Goal: Book appointment/travel/reservation

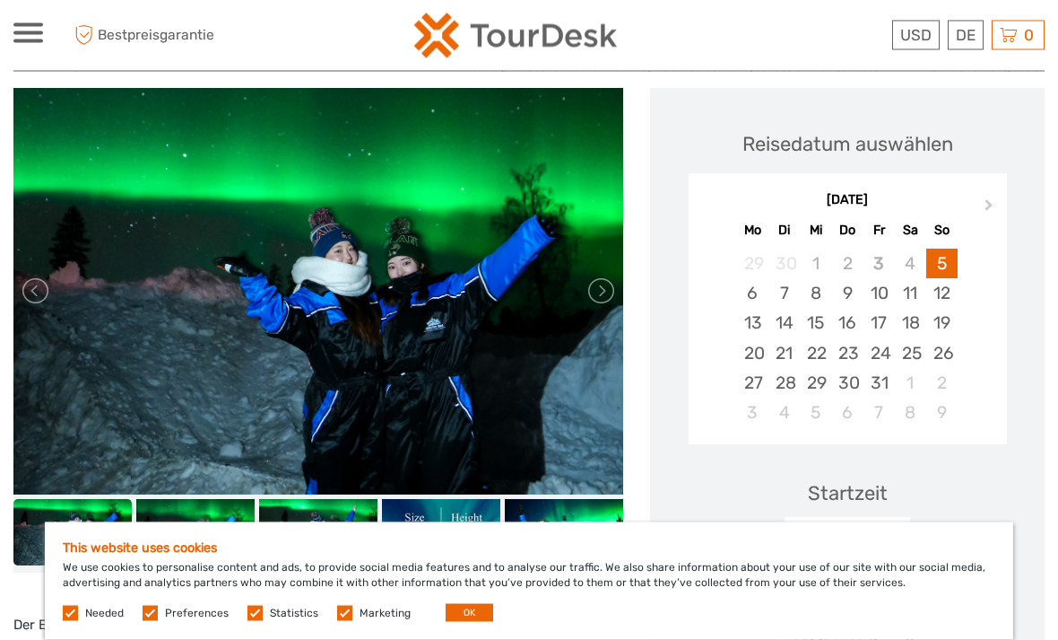
click at [991, 196] on button "Next Month" at bounding box center [991, 210] width 29 height 29
click at [979, 196] on button "Next Month" at bounding box center [991, 210] width 29 height 29
click at [981, 196] on button "Next Month" at bounding box center [991, 210] width 29 height 29
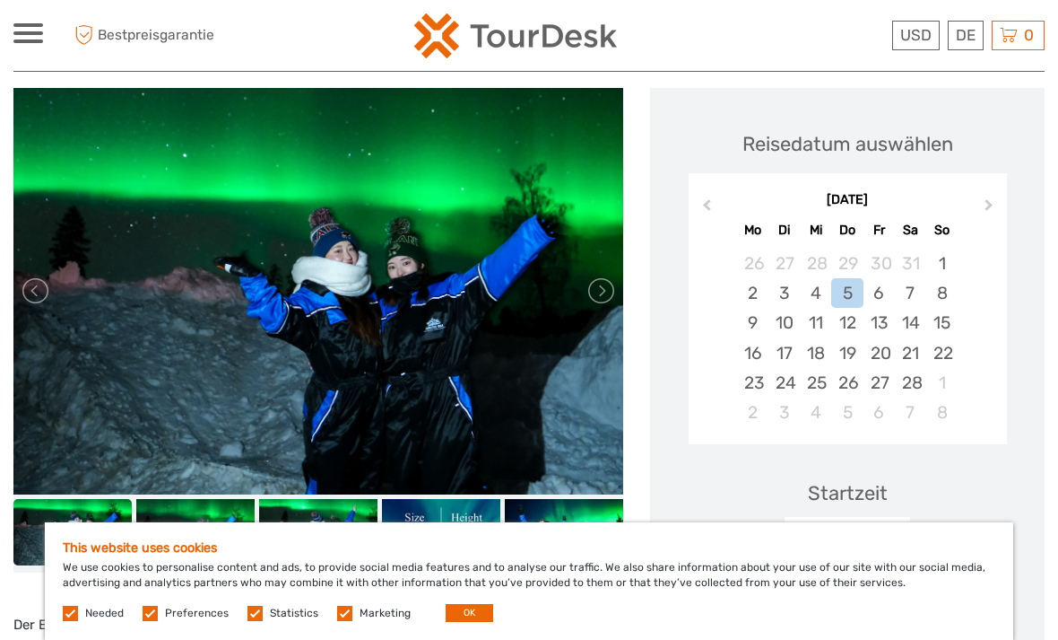
click at [917, 368] on div "28" at bounding box center [910, 383] width 31 height 30
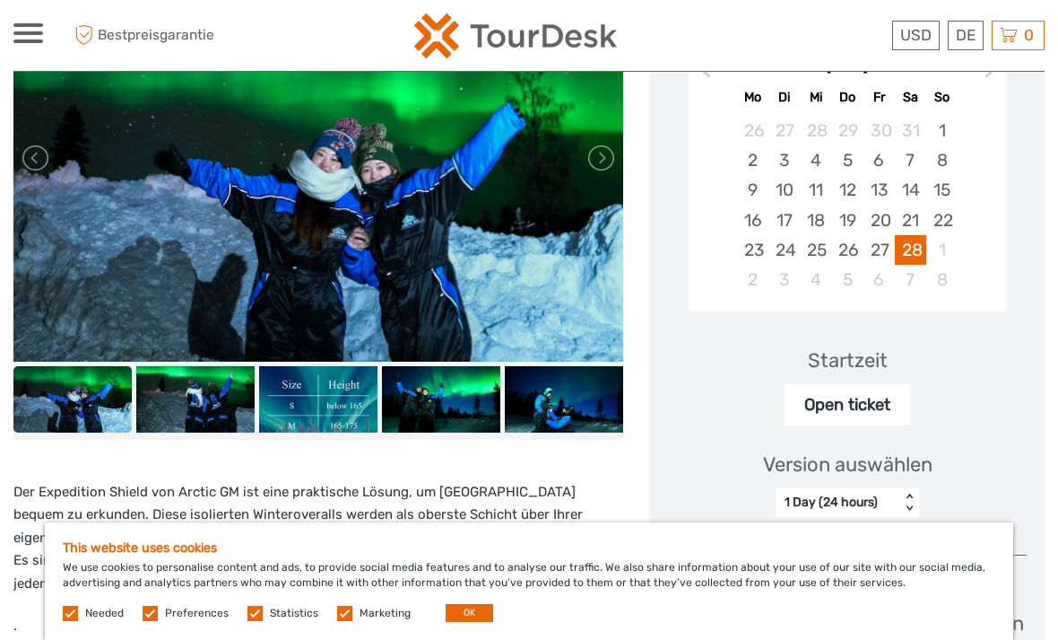
scroll to position [387, 0]
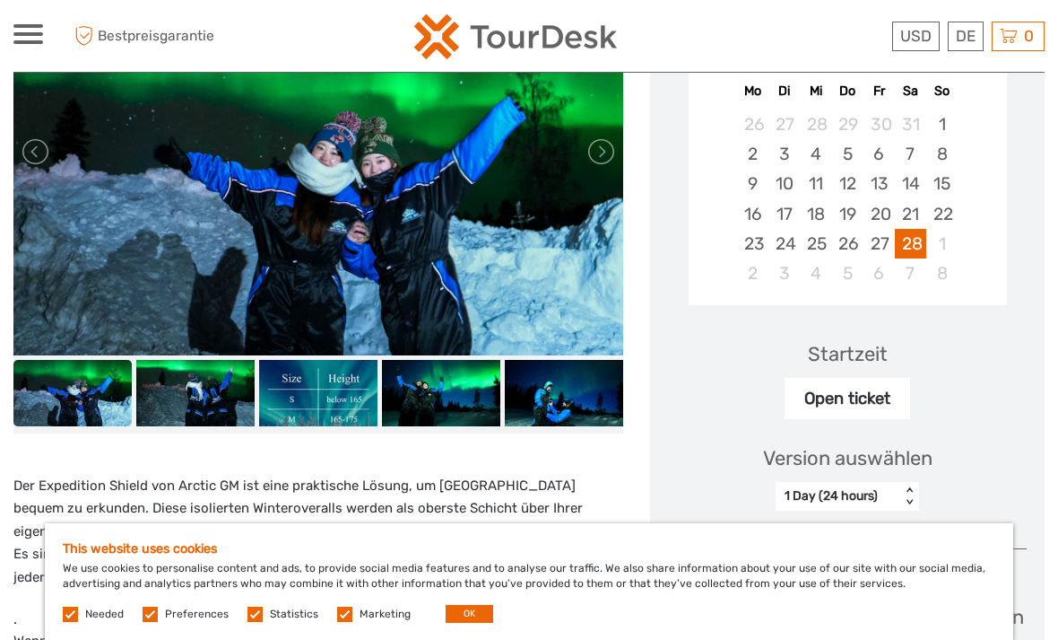
click at [895, 377] on div "Open ticket" at bounding box center [848, 397] width 126 height 41
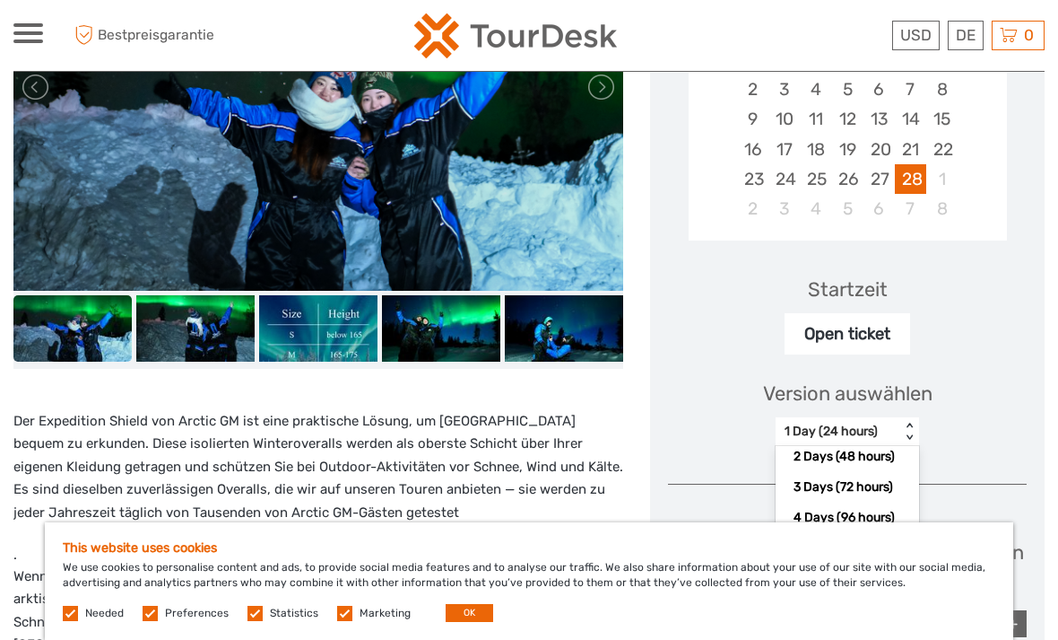
scroll to position [106, 0]
click at [855, 533] on div "1 Week (168 hours)" at bounding box center [848, 548] width 126 height 30
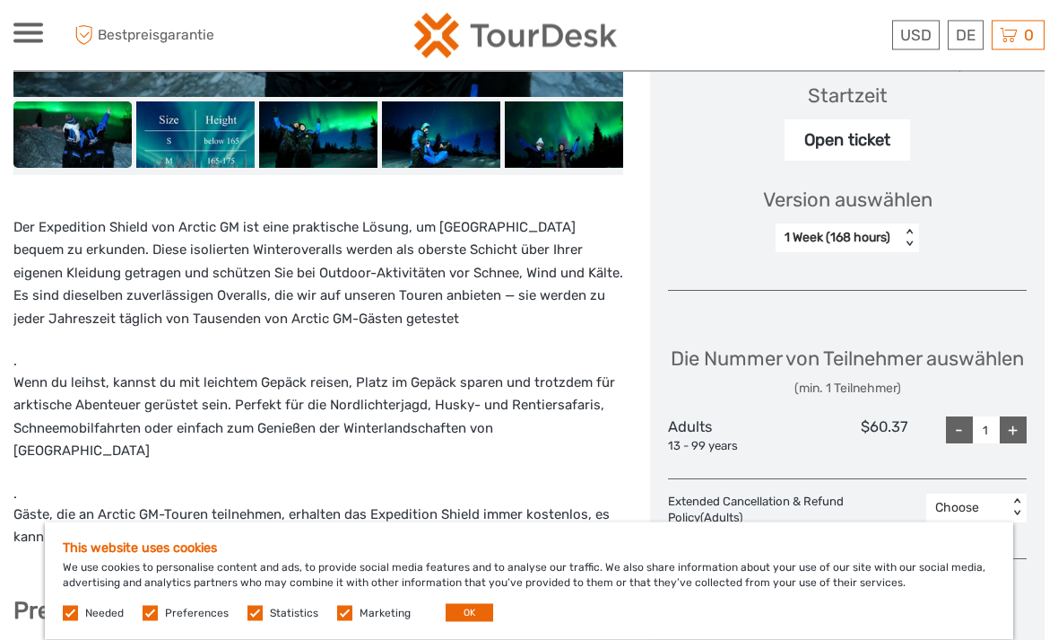
click at [1013, 419] on div "+" at bounding box center [1013, 430] width 27 height 27
type input "2"
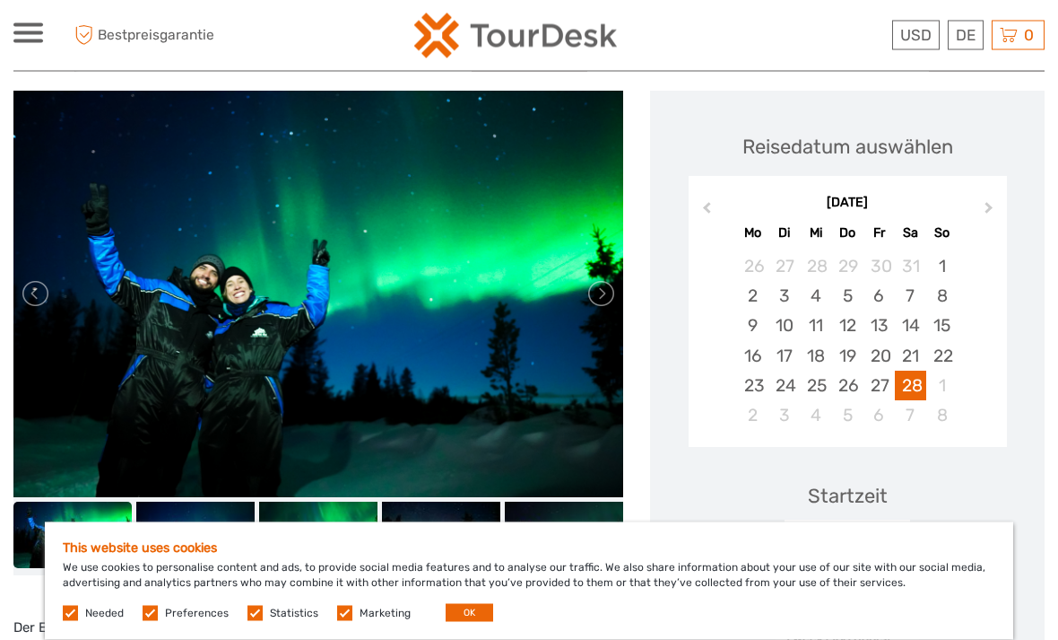
scroll to position [243, 0]
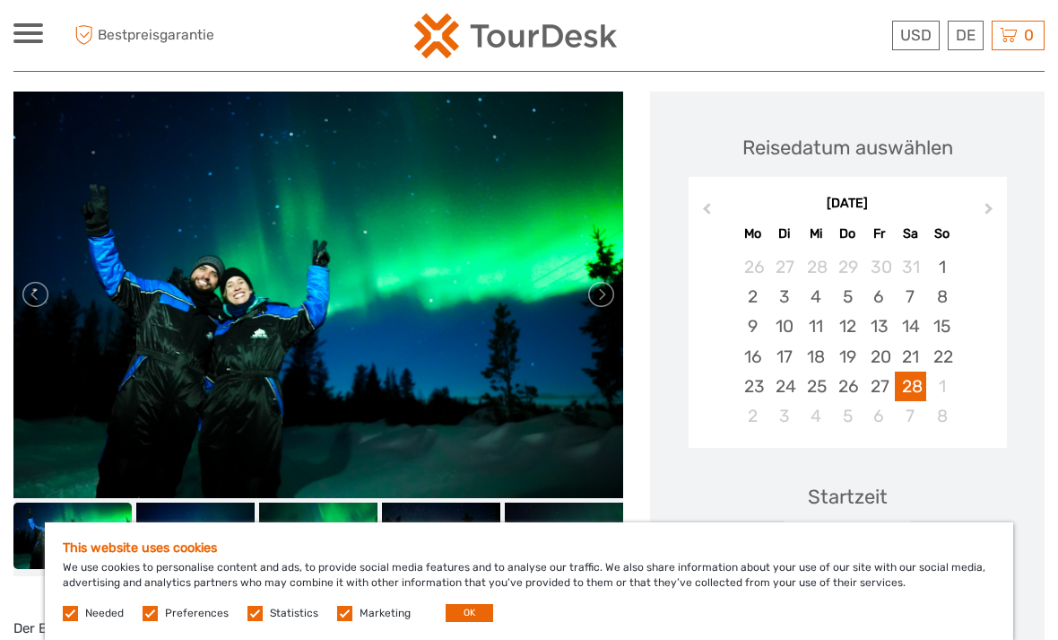
click at [607, 280] on link at bounding box center [600, 294] width 29 height 29
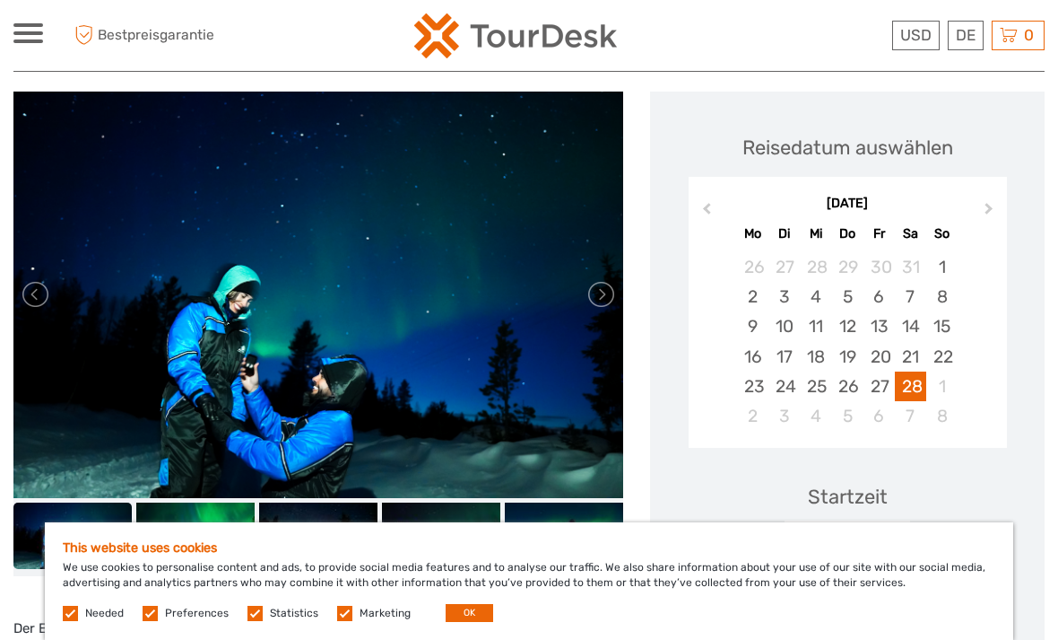
click at [603, 280] on link at bounding box center [600, 294] width 29 height 29
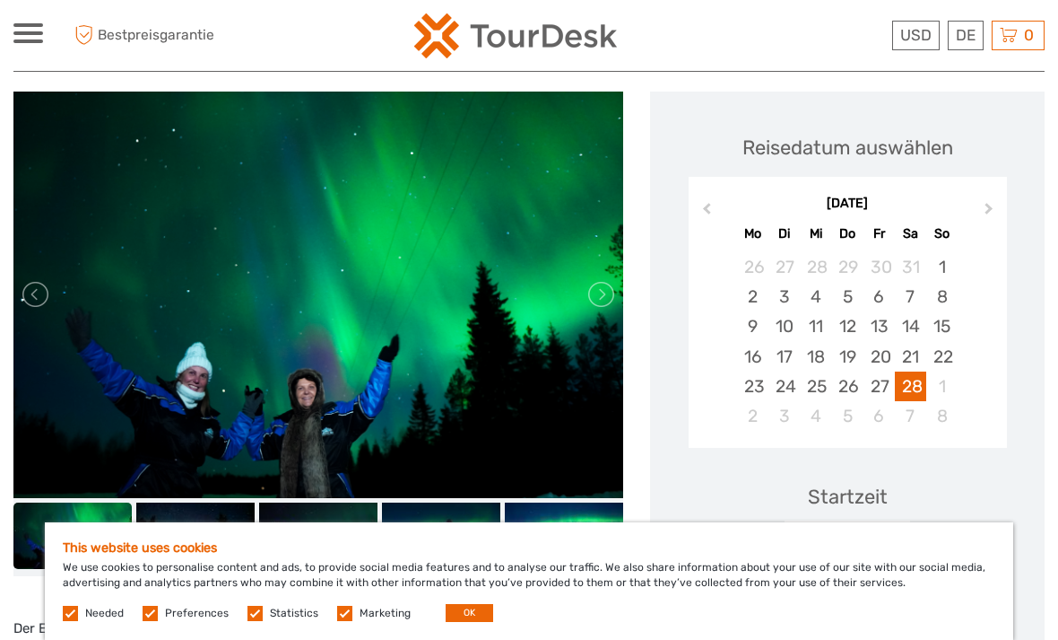
click at [606, 280] on link at bounding box center [600, 294] width 29 height 29
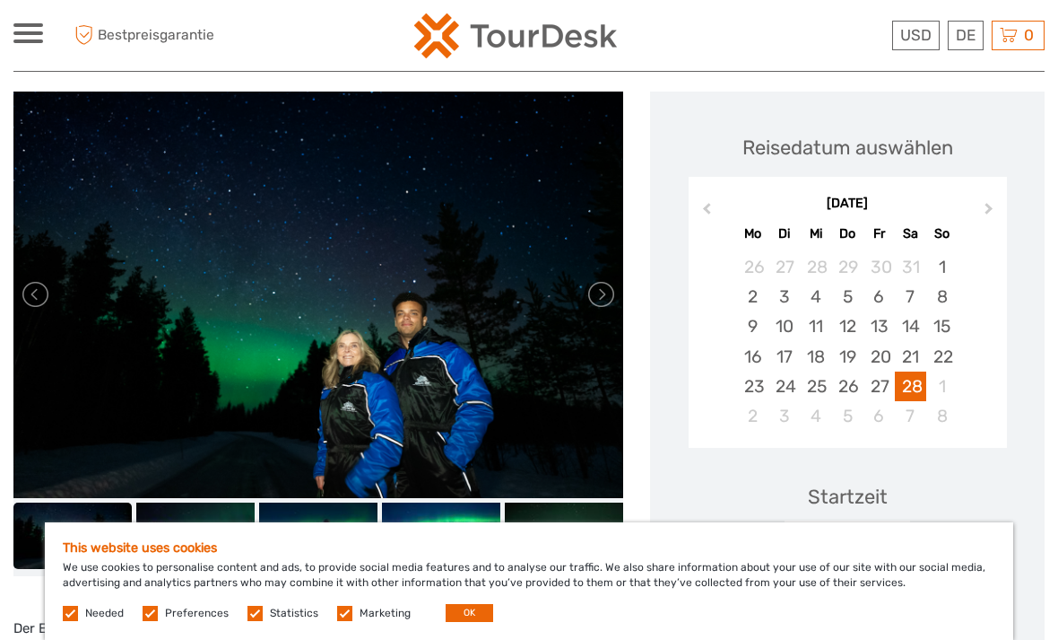
click at [605, 280] on link at bounding box center [600, 294] width 29 height 29
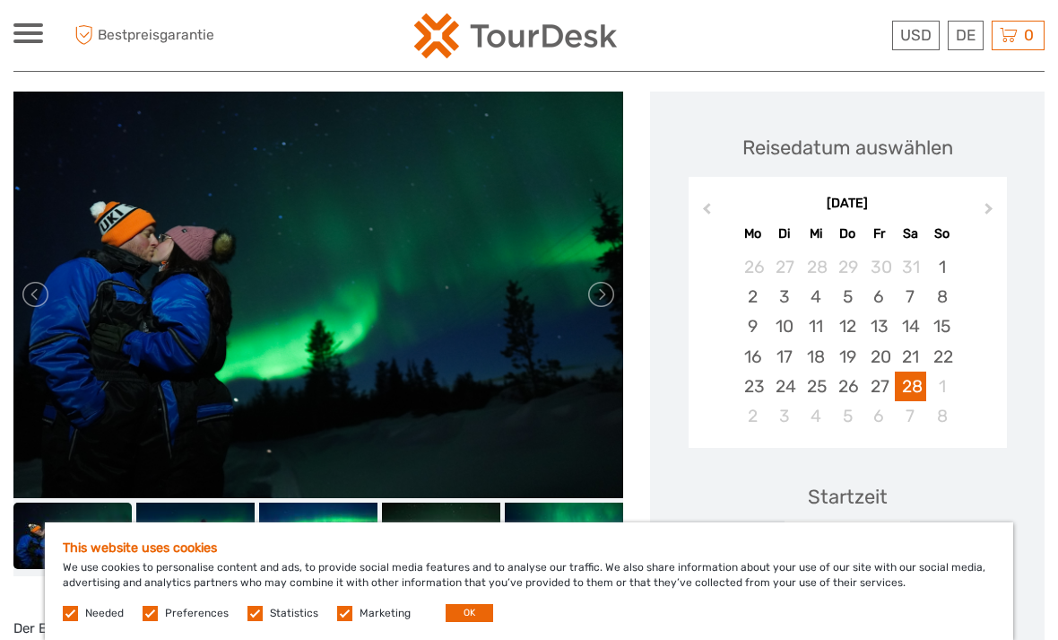
click at [605, 280] on link at bounding box center [600, 294] width 29 height 29
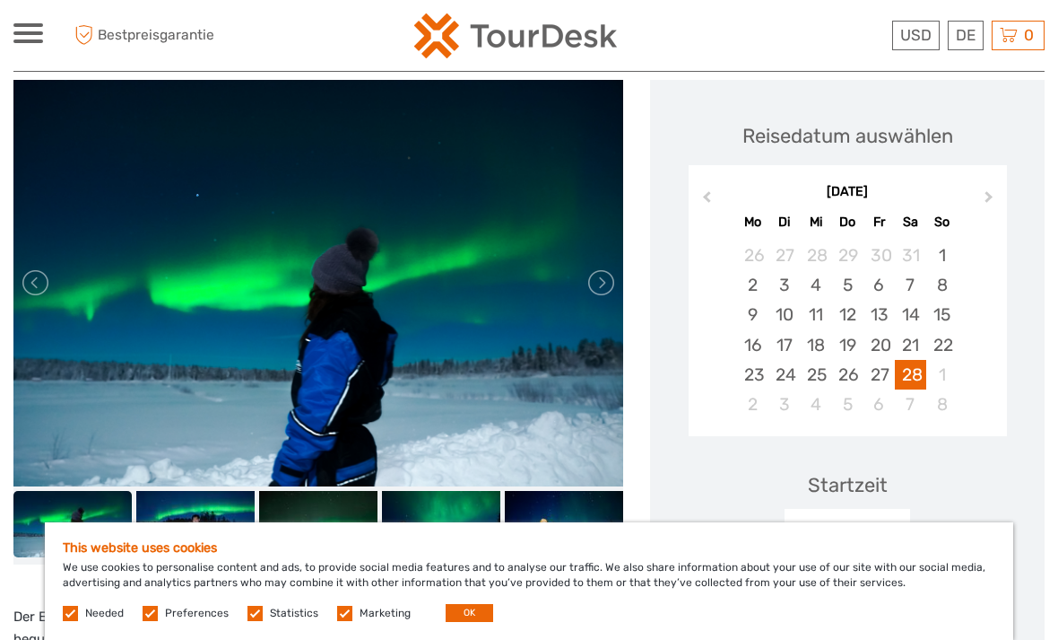
scroll to position [256, 0]
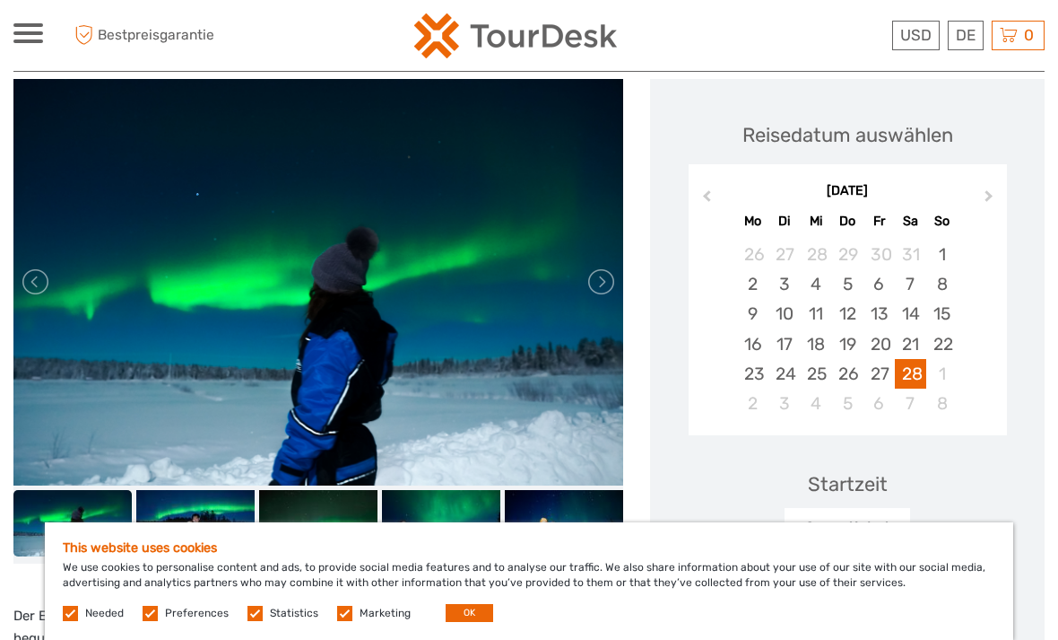
click at [609, 267] on link at bounding box center [600, 281] width 29 height 29
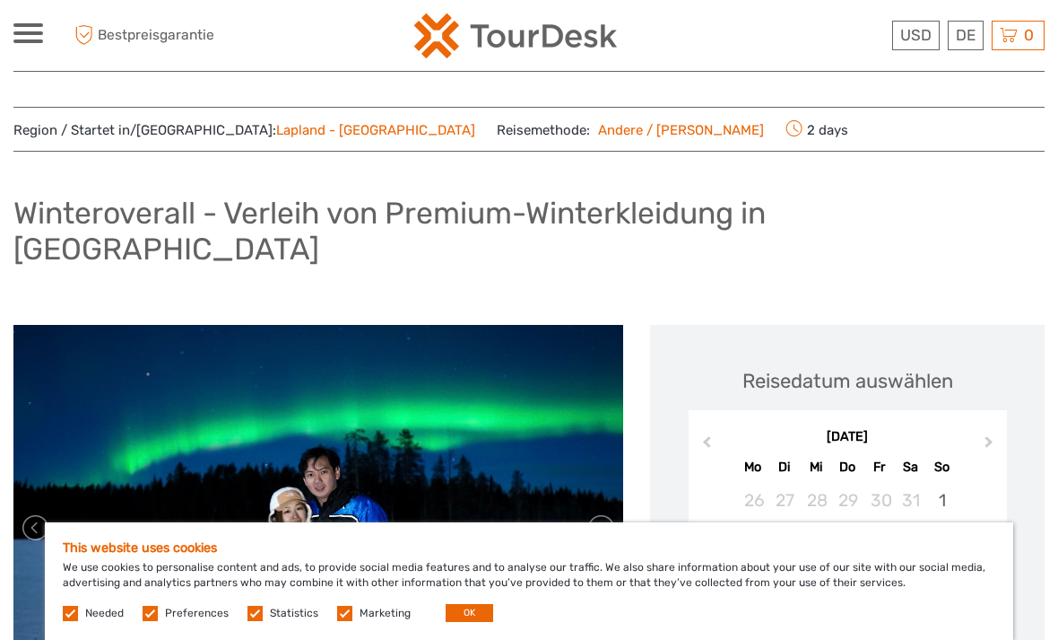
scroll to position [0, 0]
